Goal: Navigation & Orientation: Find specific page/section

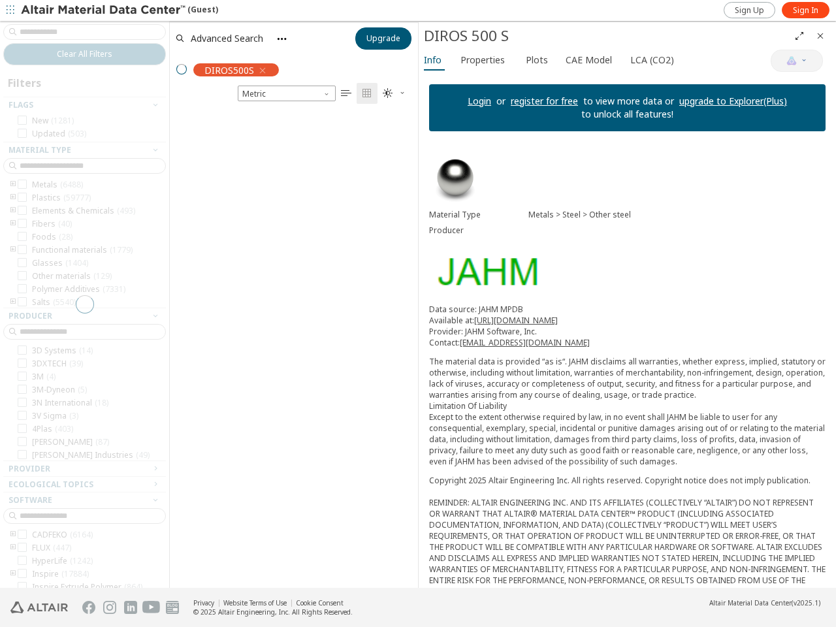
scroll to position [12, 12]
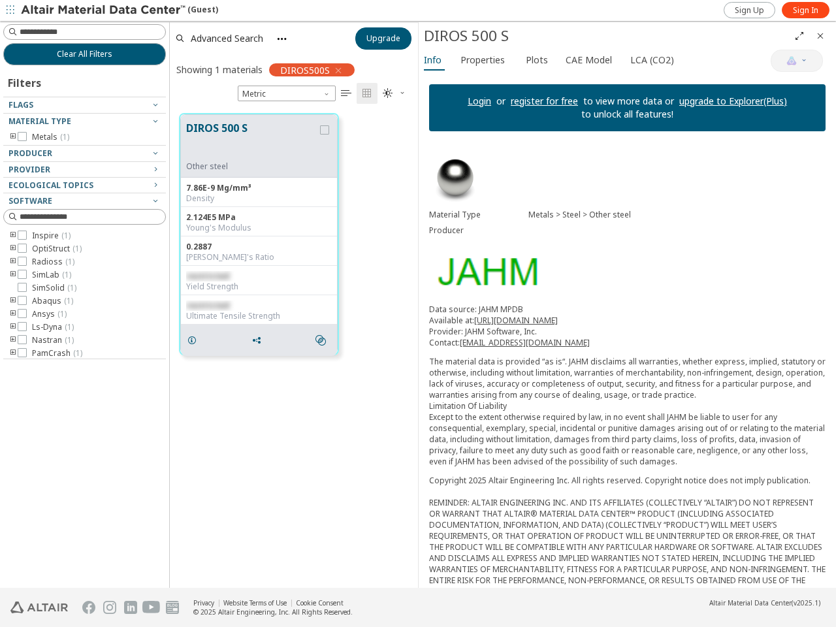
click at [10, 10] on icon "button" at bounding box center [11, 10] width 8 height 8
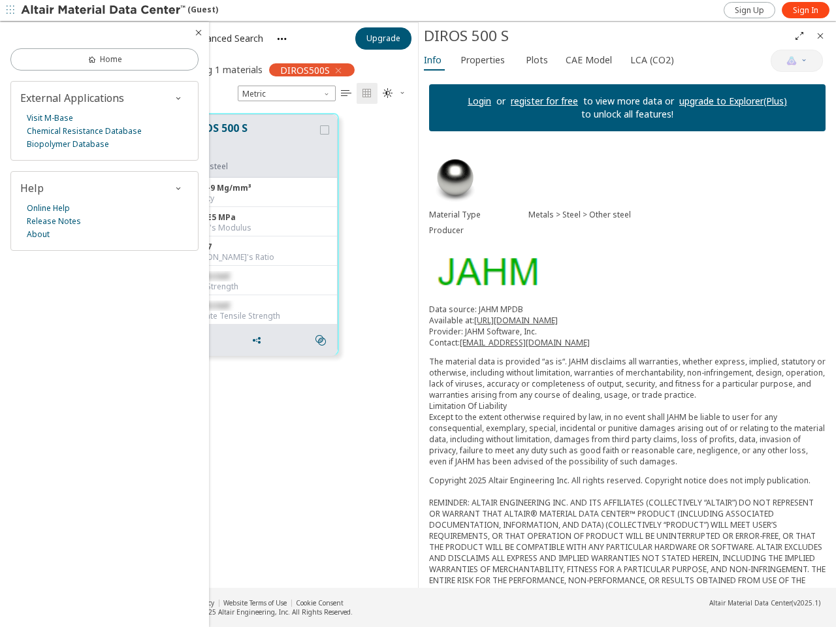
click at [13, 32] on icon at bounding box center [13, 32] width 10 height 10
click at [84, 54] on link "Home" at bounding box center [104, 59] width 188 height 22
click at [84, 105] on div "External Applications Visit M-Base Chemical Resistance Database Biopolymer Data…" at bounding box center [104, 121] width 188 height 80
click at [84, 122] on div "Visit M-Base Chemical Resistance Database Biopolymer Database" at bounding box center [104, 131] width 169 height 39
click at [13, 137] on div "External Applications Visit M-Base Chemical Resistance Database Biopolymer Data…" at bounding box center [104, 121] width 188 height 80
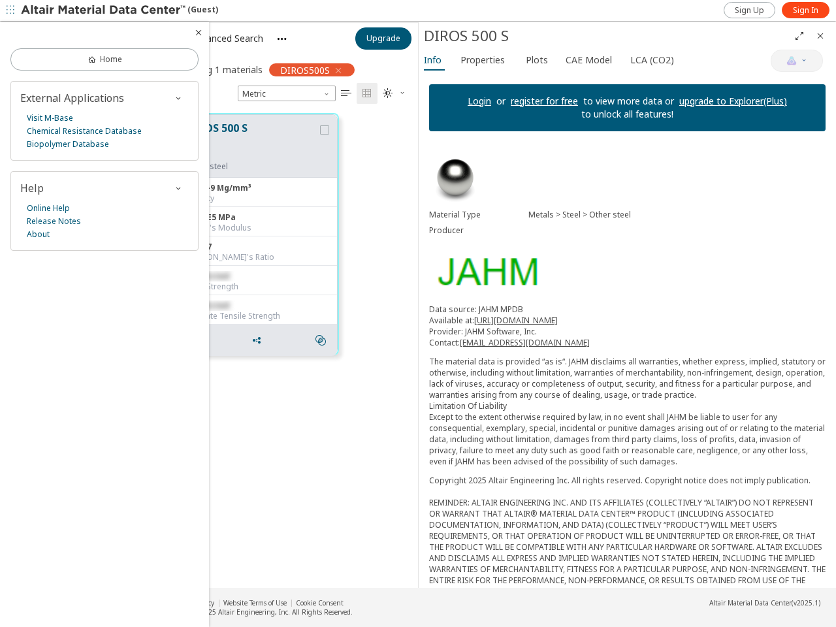
click at [84, 154] on div "External Applications Visit M-Base Chemical Resistance Database Biopolymer Data…" at bounding box center [104, 121] width 188 height 80
click at [84, 170] on div "External Applications Visit M-Base Chemical Resistance Database Biopolymer Data…" at bounding box center [104, 166] width 188 height 170
